Goal: Subscribe to service/newsletter

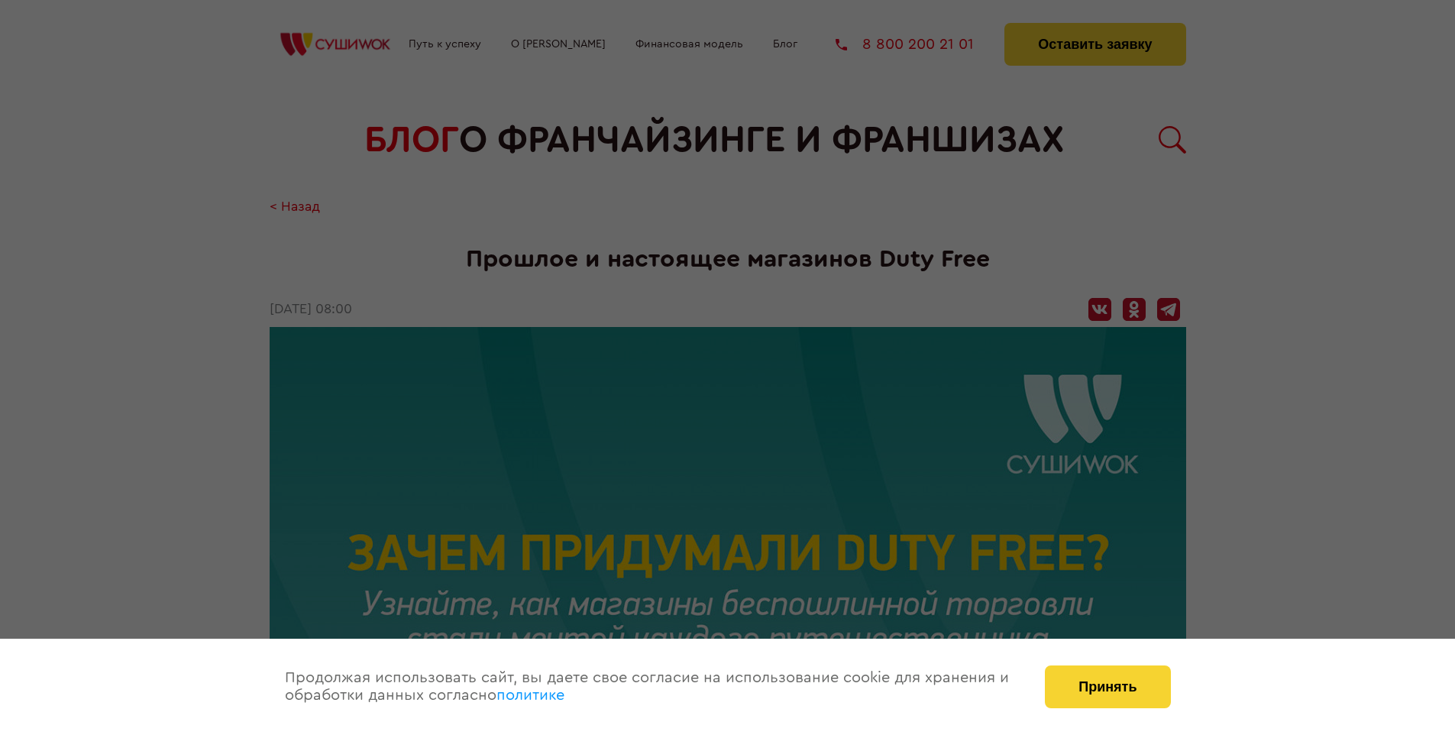
scroll to position [2152, 0]
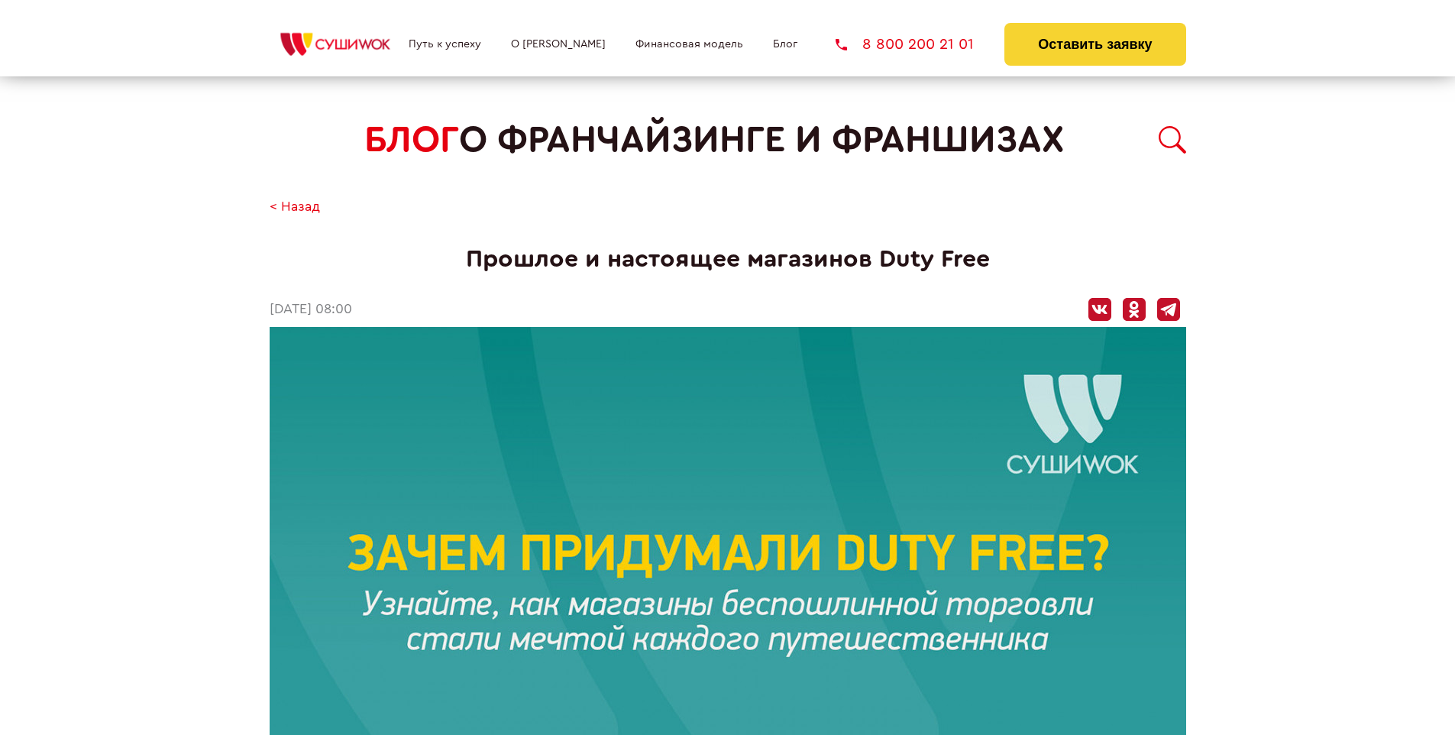
scroll to position [2152, 0]
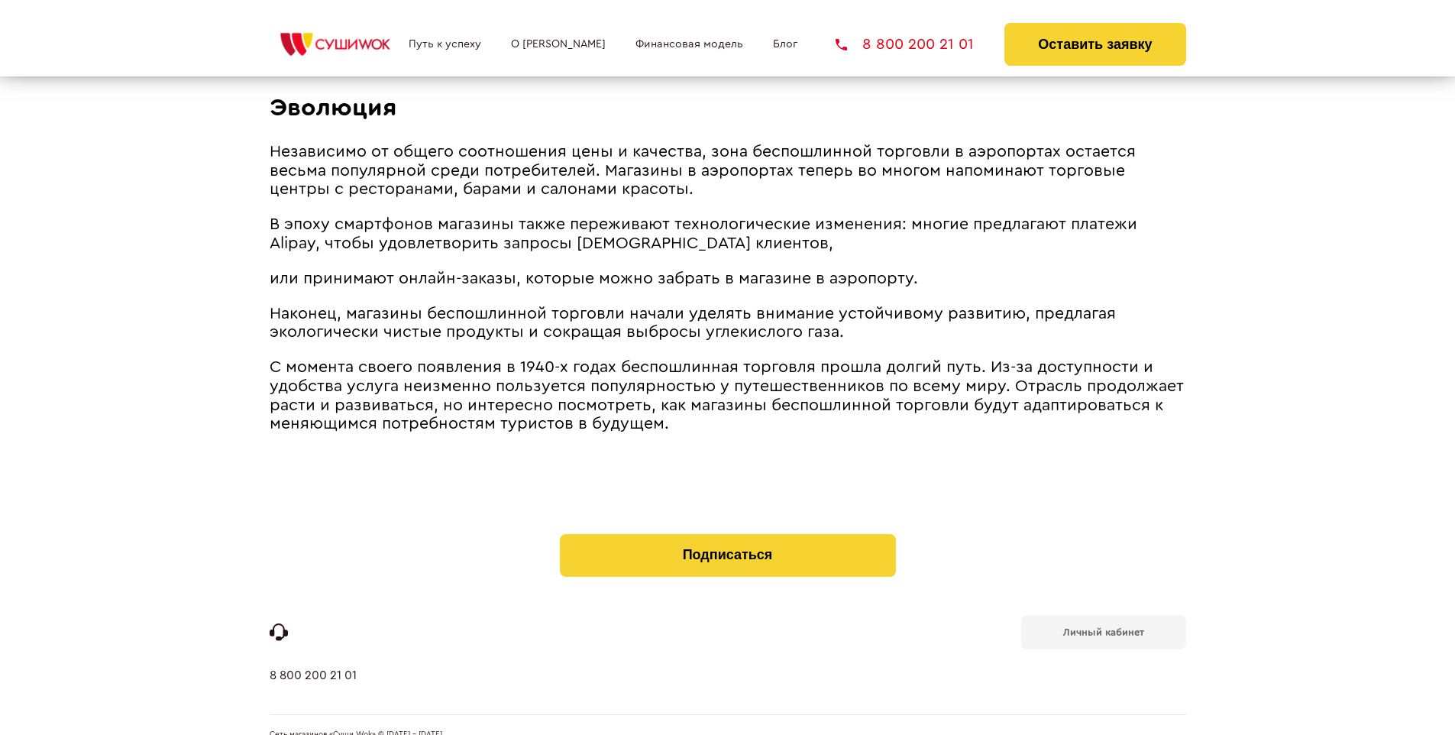
click at [1103, 627] on b "Личный кабинет" at bounding box center [1103, 632] width 81 height 10
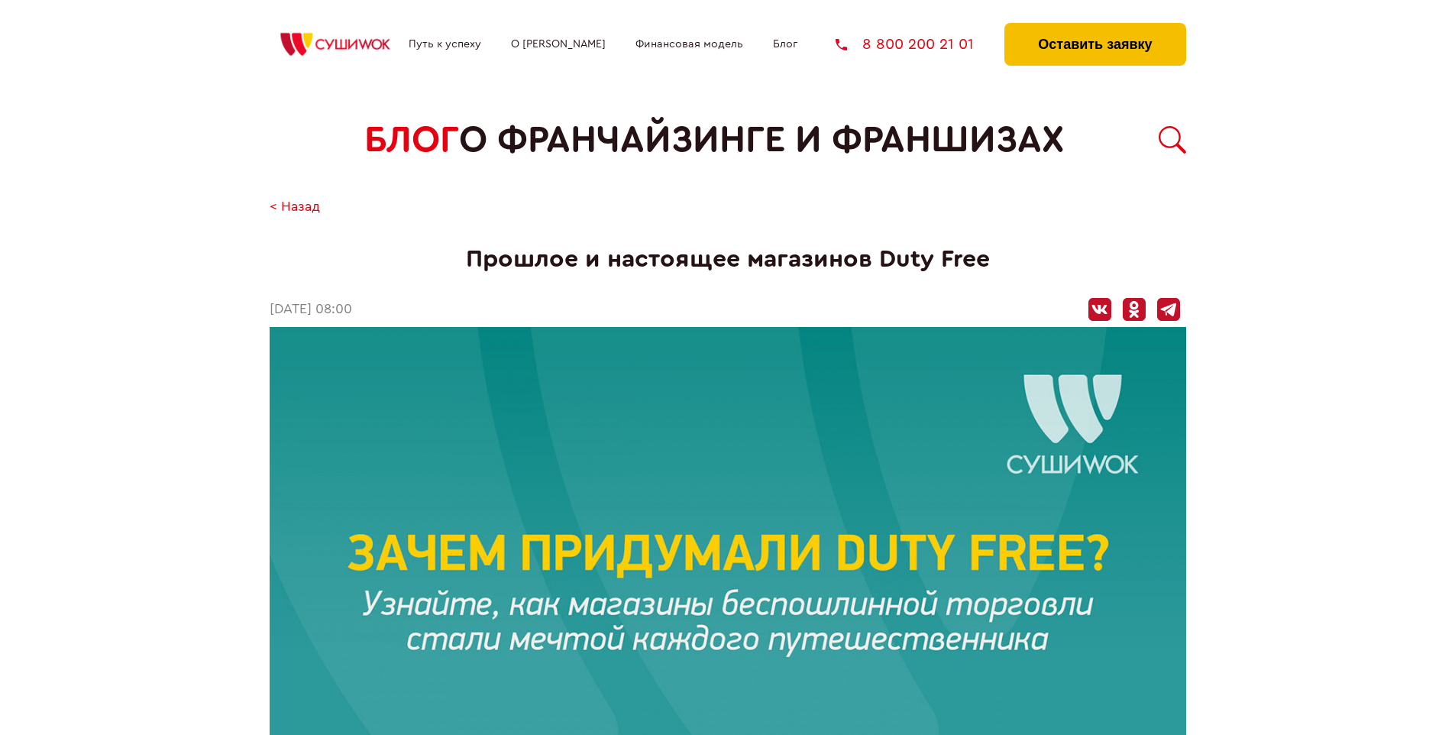
click at [1095, 27] on button "Оставить заявку" at bounding box center [1094, 44] width 181 height 43
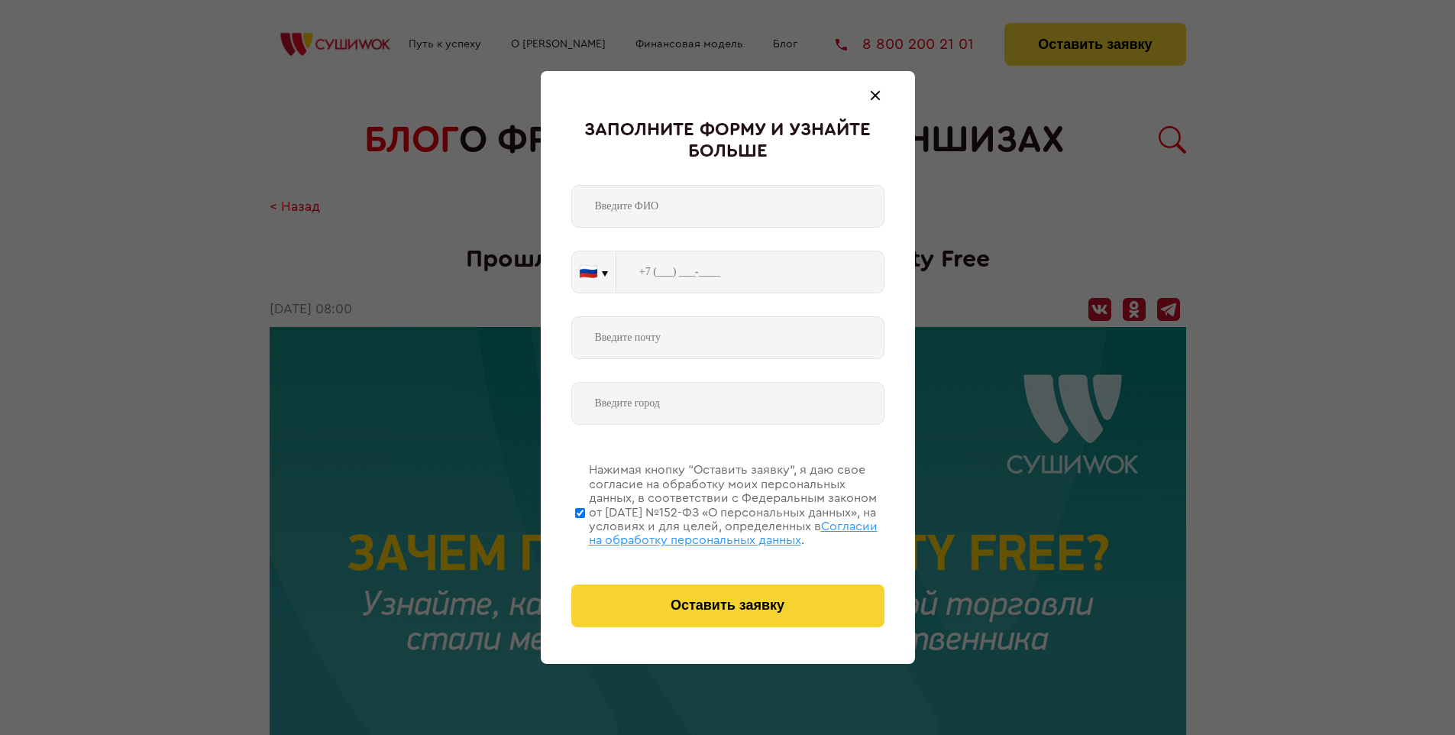
click at [708, 531] on span "Согласии на обработку персональных данных" at bounding box center [733, 533] width 289 height 26
click at [585, 531] on input "Нажимая кнопку “Оставить заявку”, я даю свое согласие на обработку моих персона…" at bounding box center [580, 512] width 10 height 122
checkbox input "false"
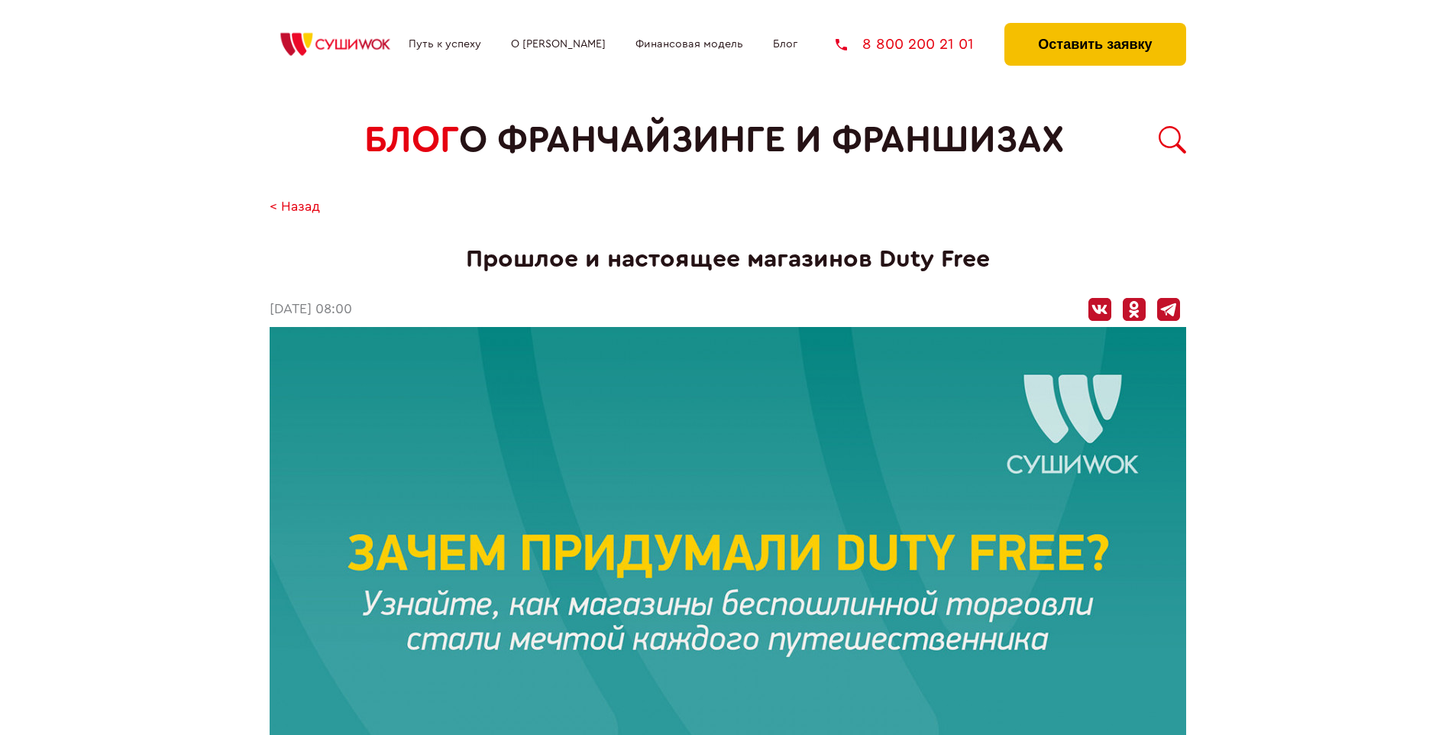
click at [1095, 27] on button "Оставить заявку" at bounding box center [1094, 44] width 181 height 43
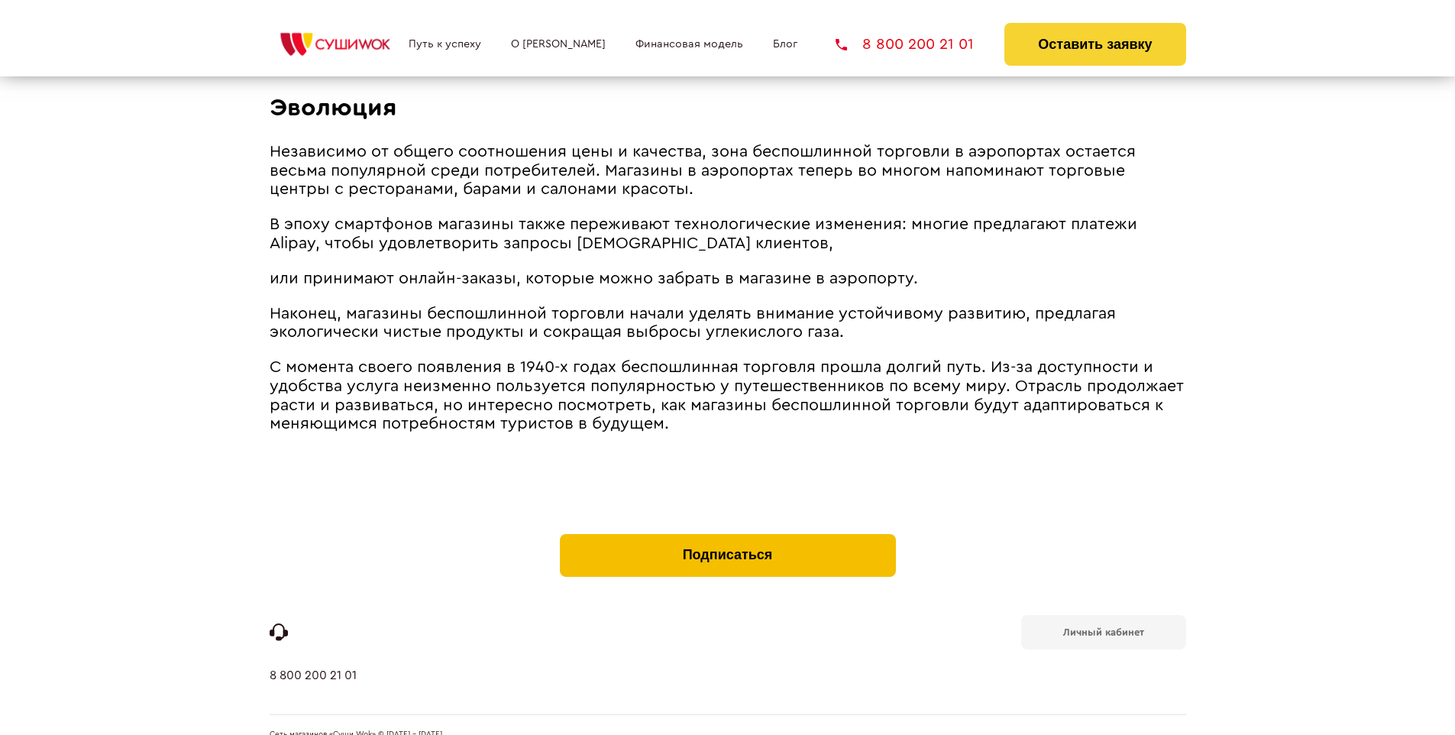
click at [727, 534] on button "Подписаться" at bounding box center [728, 555] width 336 height 43
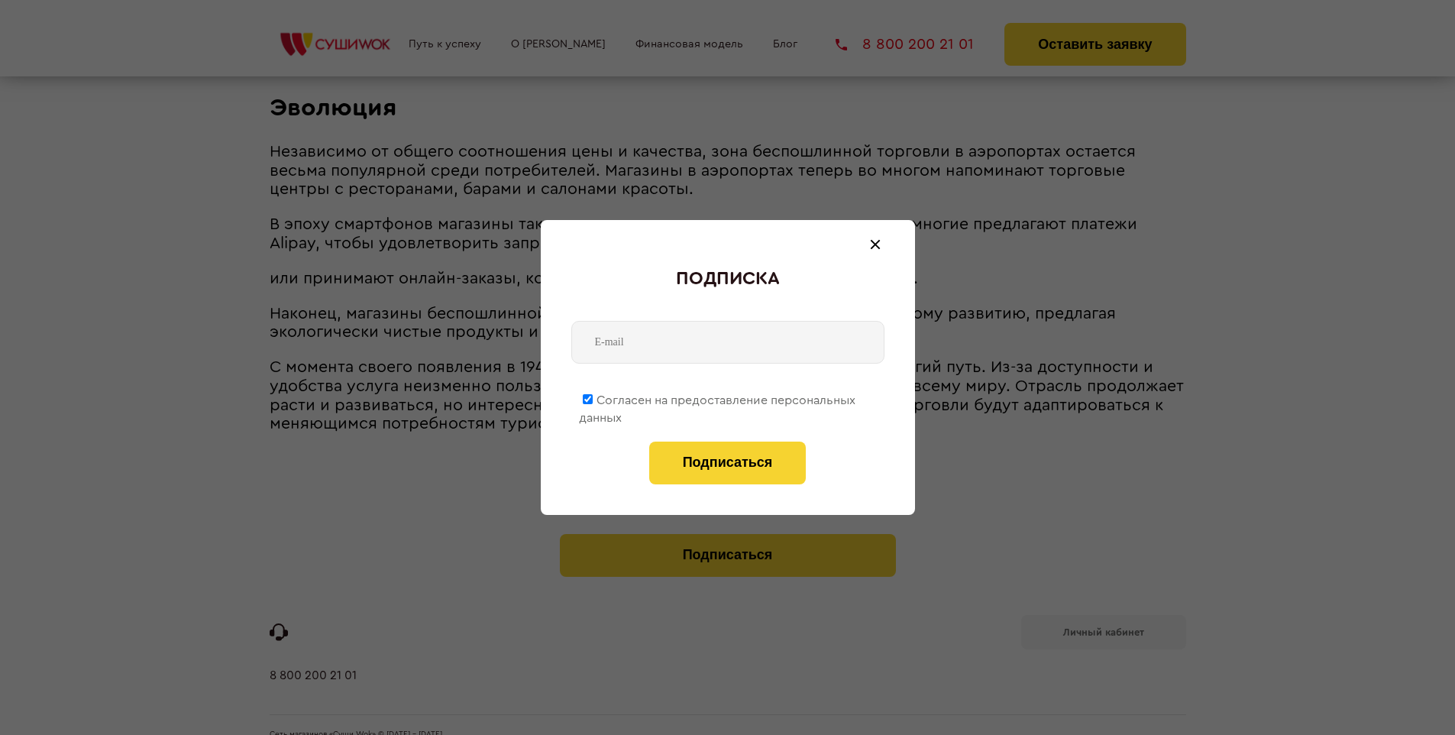
click at [718, 397] on span "Согласен на предоставление персональных данных" at bounding box center [717, 409] width 277 height 30
click at [593, 397] on input "Согласен на предоставление персональных данных" at bounding box center [588, 399] width 10 height 10
checkbox input "false"
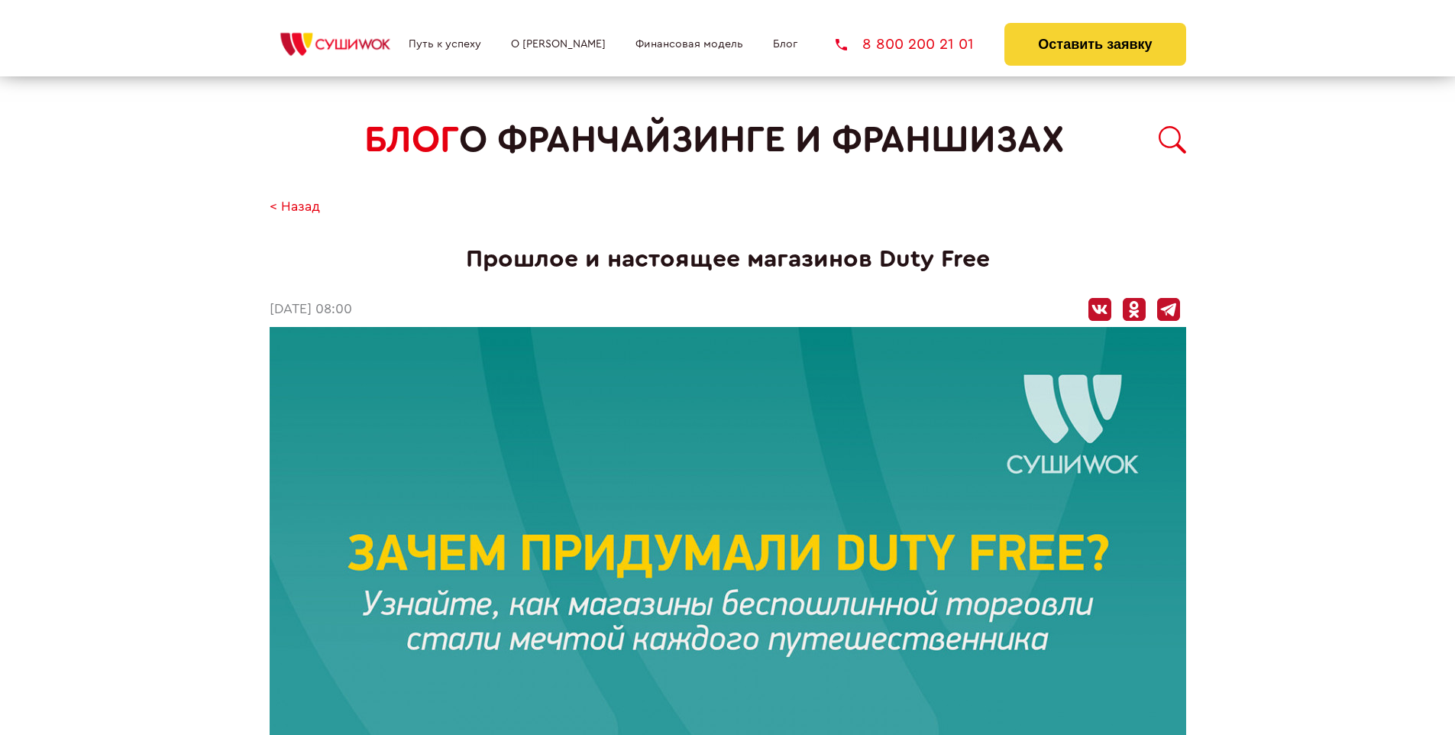
scroll to position [2152, 0]
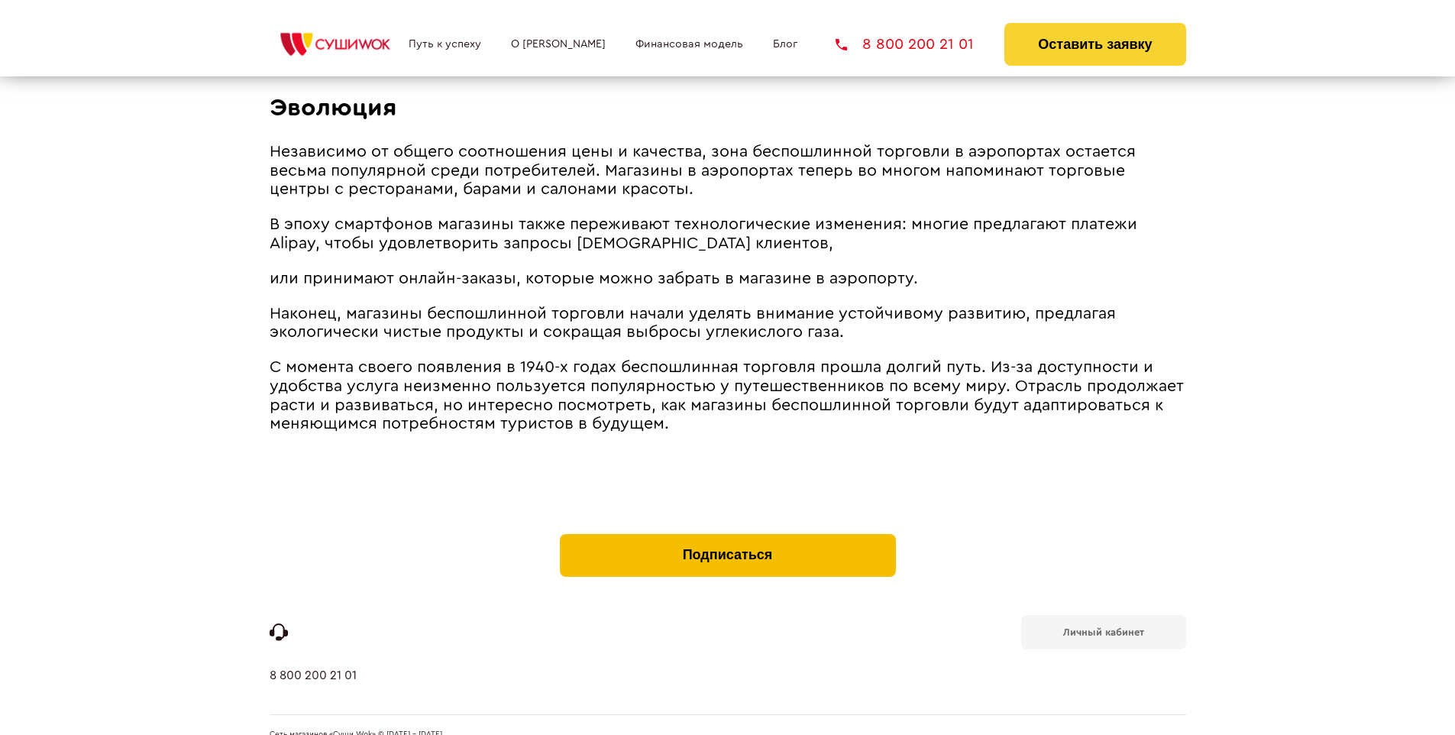
click at [727, 534] on button "Подписаться" at bounding box center [728, 555] width 336 height 43
